Goal: Use online tool/utility: Utilize a website feature to perform a specific function

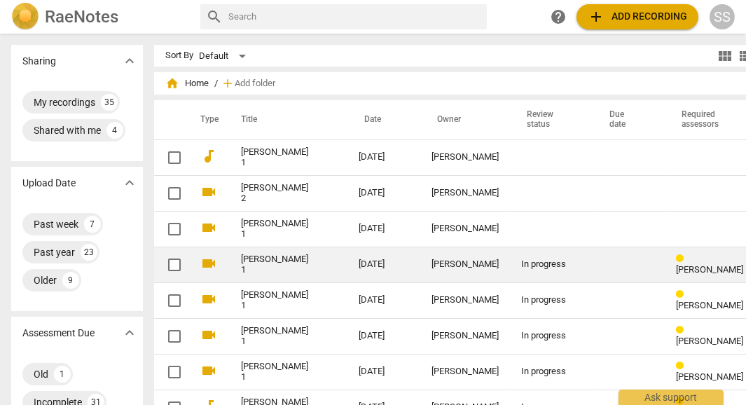
click at [300, 271] on td "[PERSON_NAME] 1" at bounding box center [285, 265] width 123 height 36
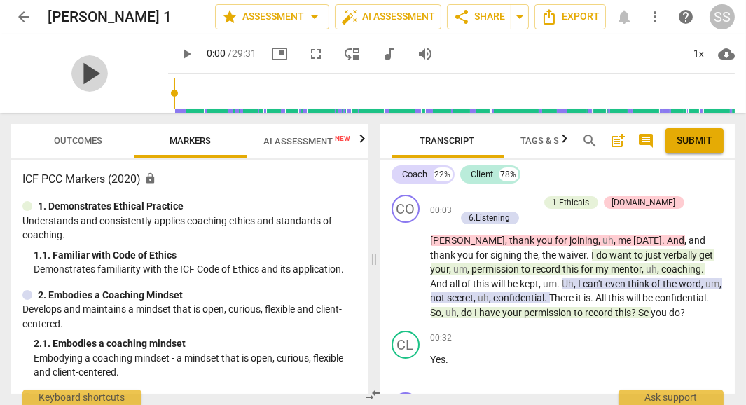
click at [78, 83] on span "play_arrow" at bounding box center [89, 73] width 36 height 36
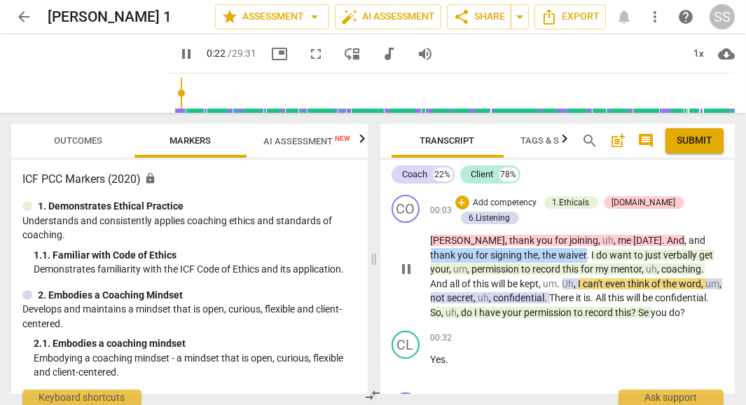
drag, startPoint x: 649, startPoint y: 225, endPoint x: 528, endPoint y: 242, distance: 123.1
click at [528, 242] on p "[PERSON_NAME] , thank you for joining , uh , me [DATE] . And , and thank you fo…" at bounding box center [578, 276] width 294 height 86
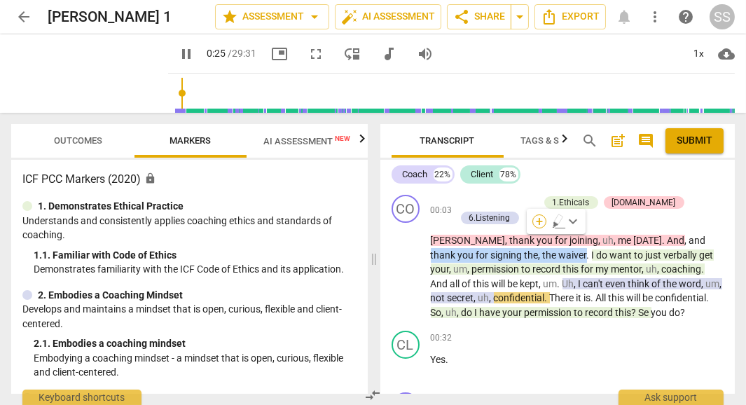
click at [537, 223] on div "+" at bounding box center [539, 221] width 14 height 14
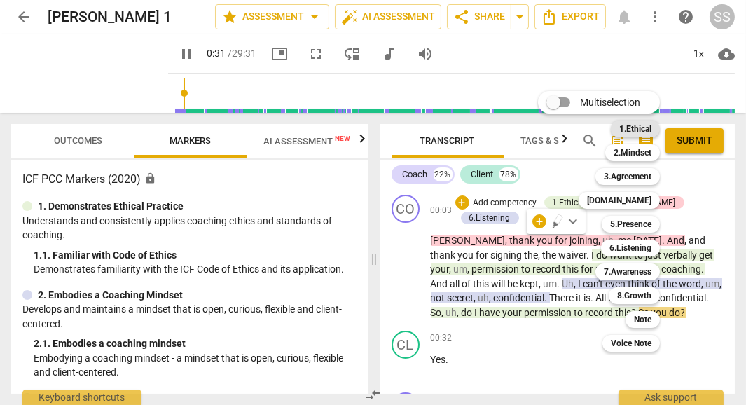
click at [642, 128] on b "1.Ethical" at bounding box center [635, 128] width 32 height 17
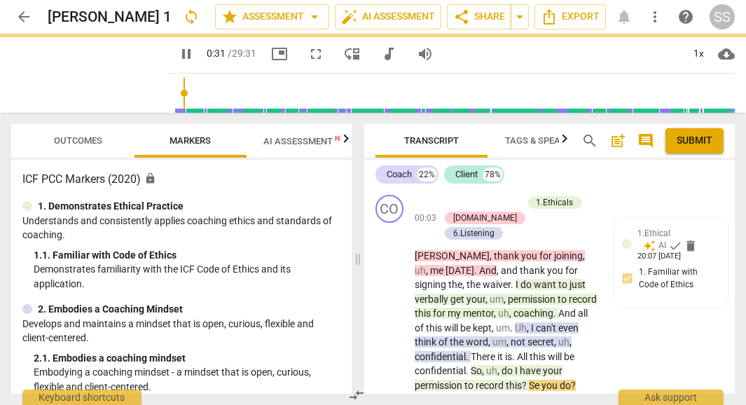
type input "32"
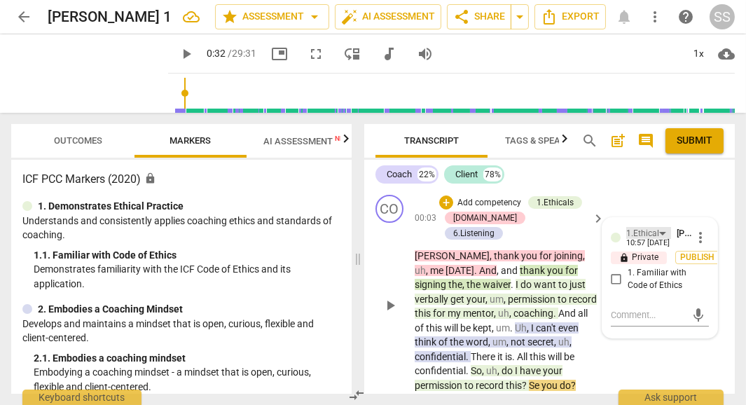
click at [661, 232] on div "1.Ethical" at bounding box center [648, 233] width 45 height 12
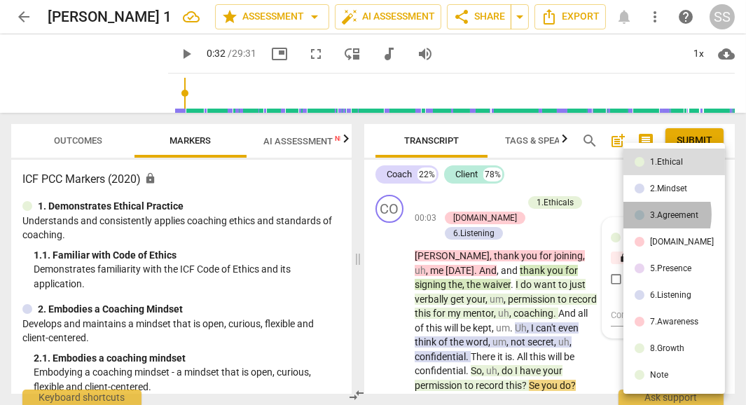
click at [639, 214] on div at bounding box center [640, 215] width 10 height 10
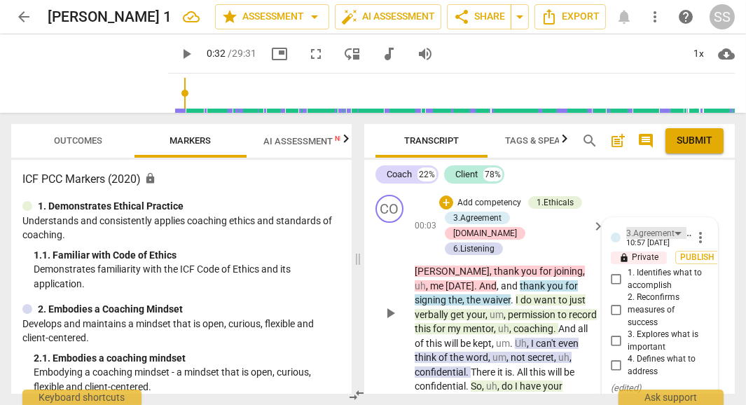
click at [677, 232] on div "3.Agreement" at bounding box center [656, 233] width 60 height 12
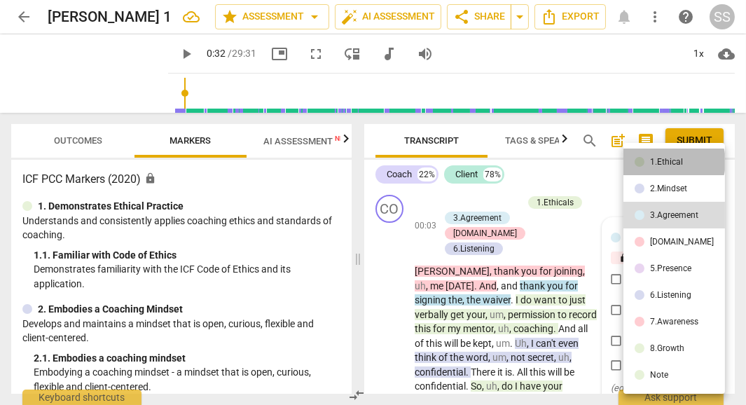
click at [673, 162] on div "1.Ethical" at bounding box center [666, 162] width 33 height 8
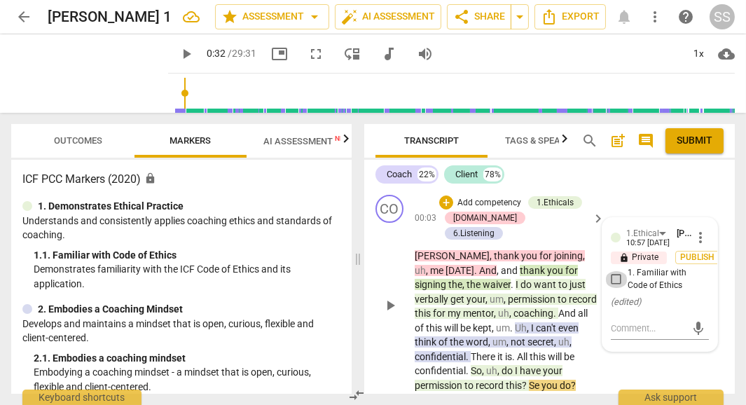
click at [617, 284] on input "1. Familiar with Code of Ethics" at bounding box center [616, 279] width 22 height 17
checkbox input "true"
click at [687, 256] on span "Publish" at bounding box center [697, 257] width 21 height 12
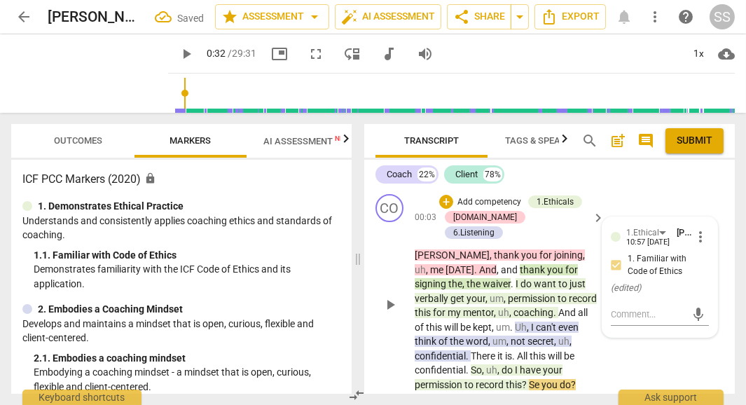
scroll to position [1, 0]
click at [386, 209] on div "CO" at bounding box center [389, 208] width 28 height 28
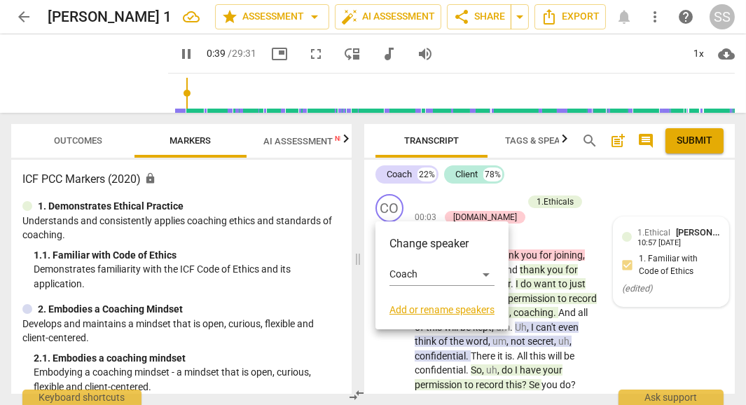
click at [520, 371] on div at bounding box center [373, 202] width 746 height 405
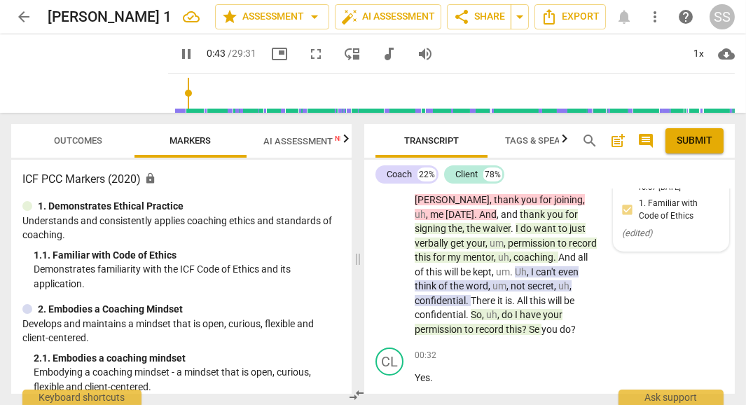
scroll to position [55, 0]
click at [71, 69] on span "pause" at bounding box center [89, 73] width 36 height 36
click at [558, 281] on span "uh" at bounding box center [563, 286] width 11 height 11
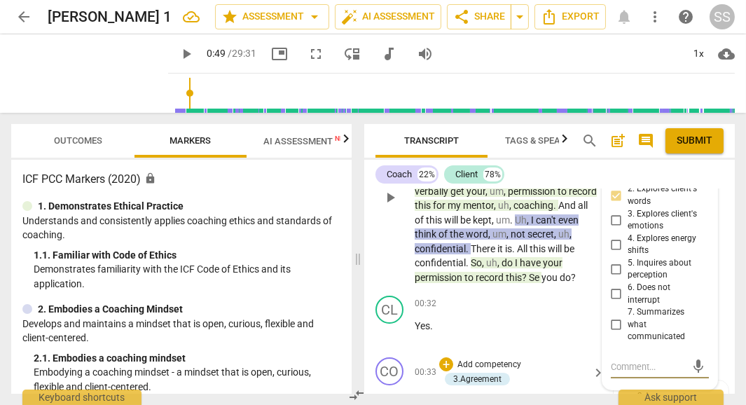
scroll to position [106, 0]
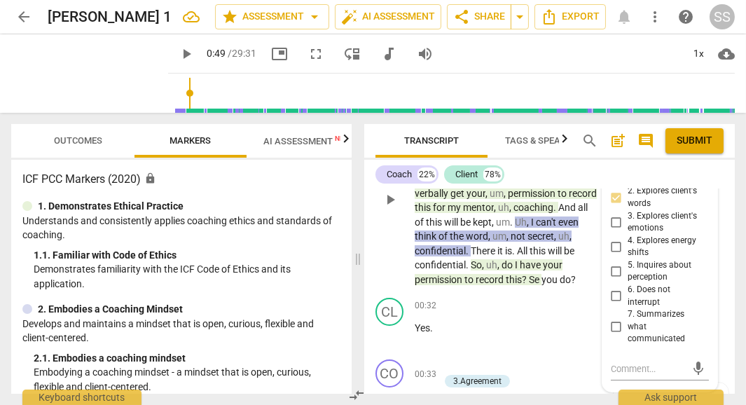
click at [466, 245] on span "confidential" at bounding box center [440, 250] width 51 height 11
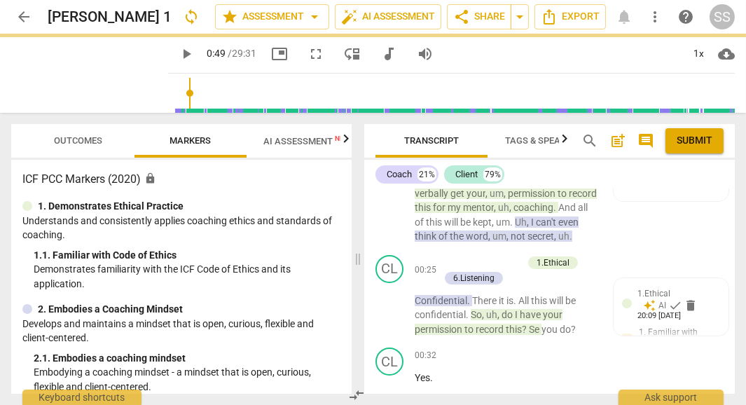
scroll to position [156, 0]
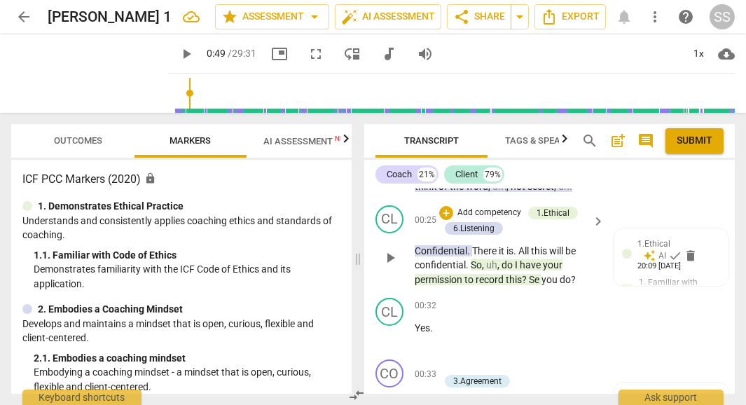
click at [472, 245] on span "There" at bounding box center [485, 250] width 27 height 11
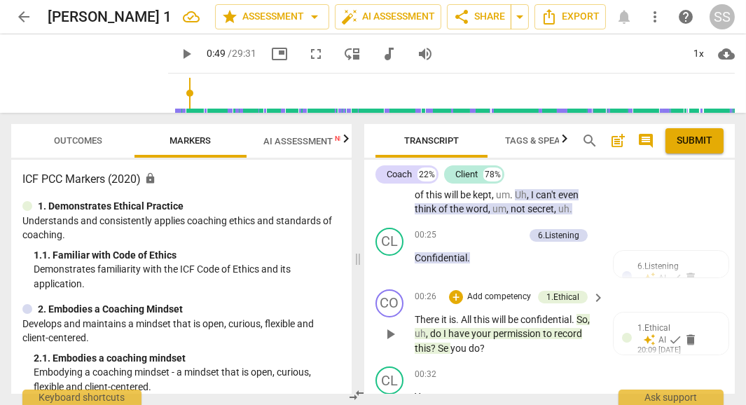
scroll to position [134, 0]
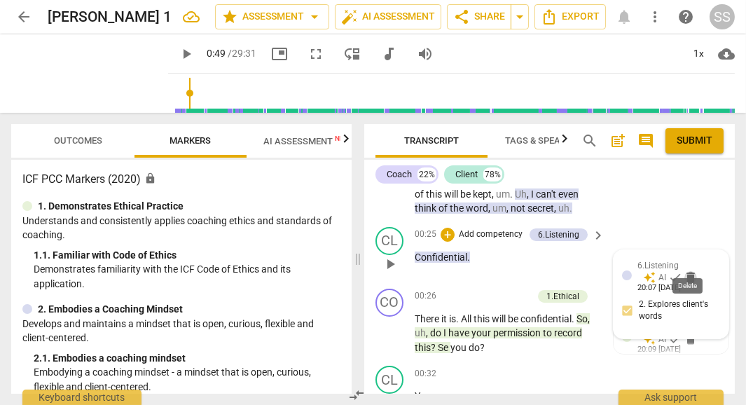
click at [692, 270] on span "delete" at bounding box center [691, 277] width 14 height 14
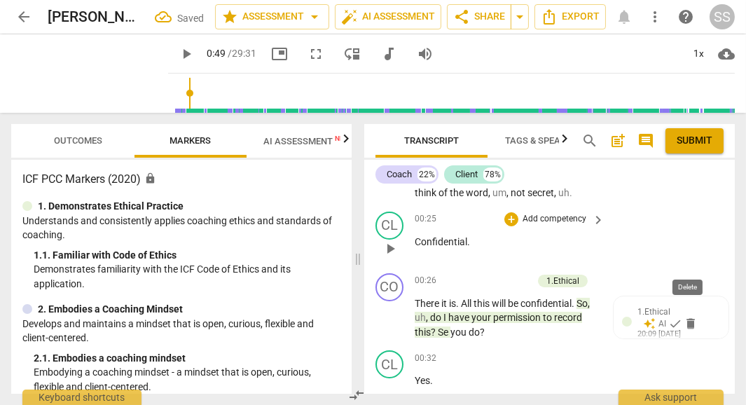
scroll to position [333, 0]
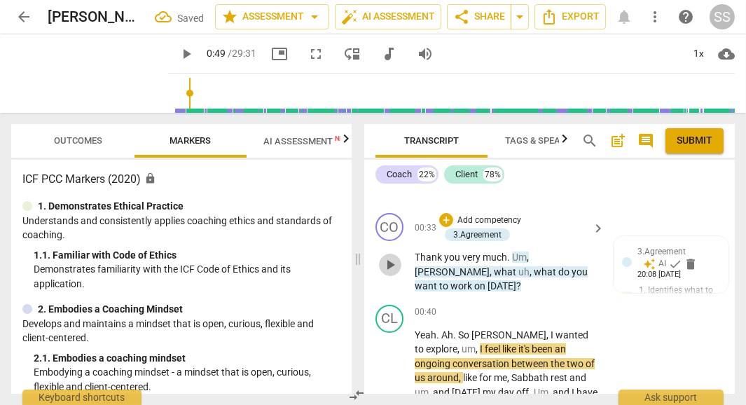
click at [395, 259] on span "play_arrow" at bounding box center [390, 264] width 17 height 17
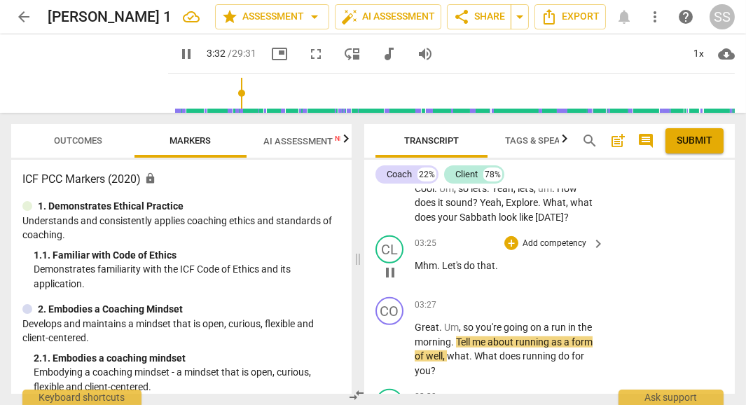
scroll to position [1297, 0]
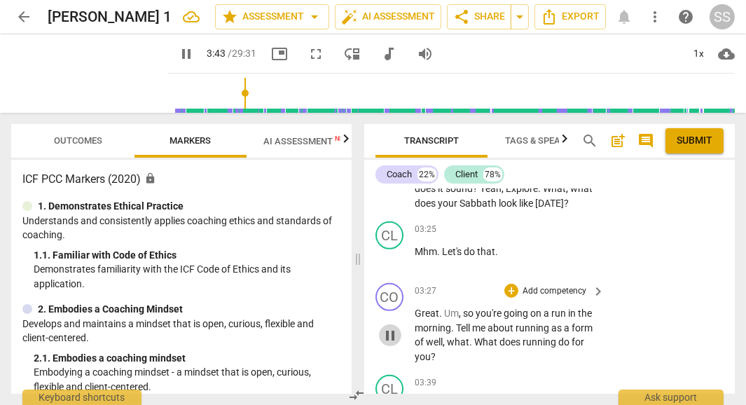
click at [390, 327] on span "pause" at bounding box center [390, 335] width 17 height 17
type input "224"
